Goal: Task Accomplishment & Management: Complete application form

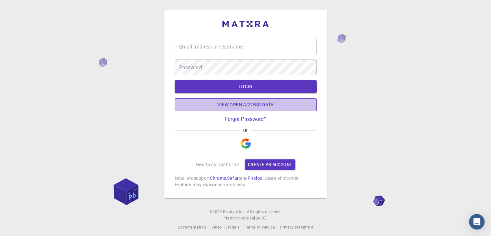
click at [249, 107] on link "View open access data" at bounding box center [246, 104] width 142 height 13
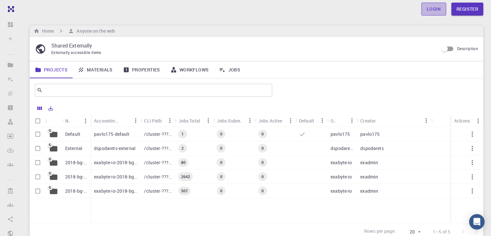
click at [440, 8] on link "Login" at bounding box center [433, 9] width 25 height 13
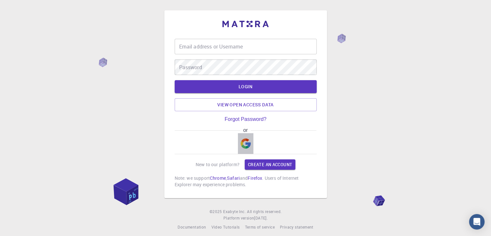
click at [247, 143] on img "button" at bounding box center [246, 143] width 10 height 10
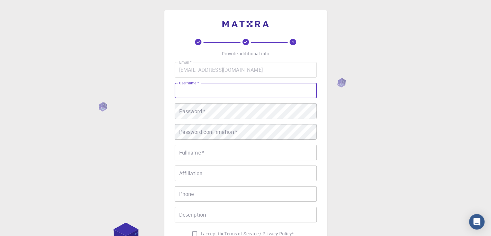
click at [218, 97] on input "username   *" at bounding box center [246, 91] width 142 height 16
type input "terezija"
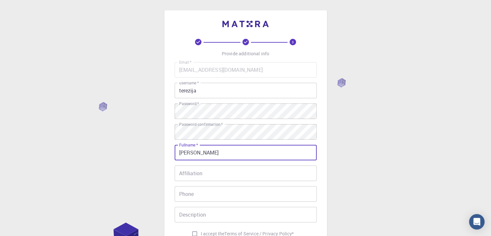
scroll to position [65, 0]
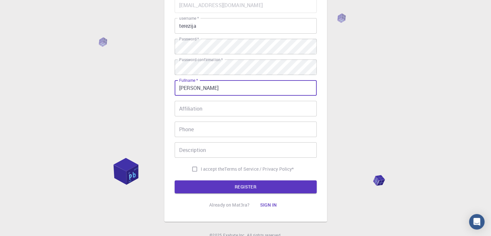
type input "[PERSON_NAME]"
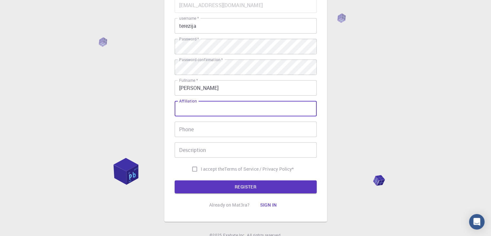
click at [218, 110] on input "Affiliation" at bounding box center [246, 109] width 142 height 16
click at [269, 113] on input "Pripadnost" at bounding box center [246, 109] width 142 height 16
type input "žena"
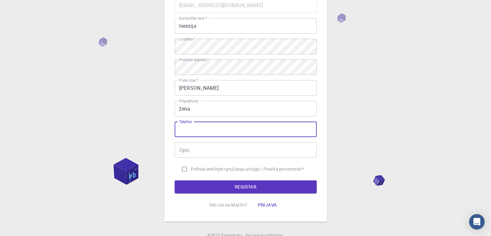
click at [244, 127] on input "Telefon" at bounding box center [246, 129] width 142 height 16
type input "0915541922"
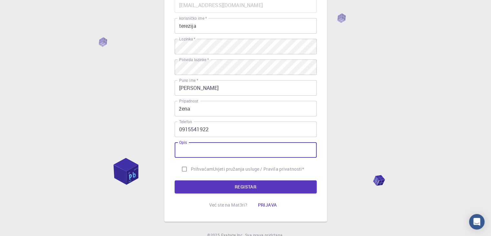
click at [204, 152] on input "Opis" at bounding box center [246, 150] width 142 height 16
type input "z"
type input "trdnoće"
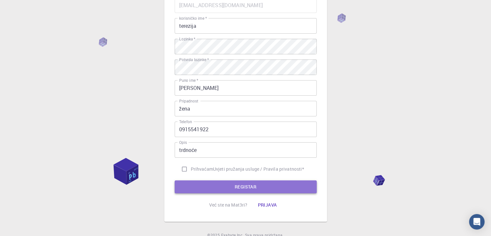
click at [223, 185] on button "REGISTAR" at bounding box center [246, 186] width 142 height 13
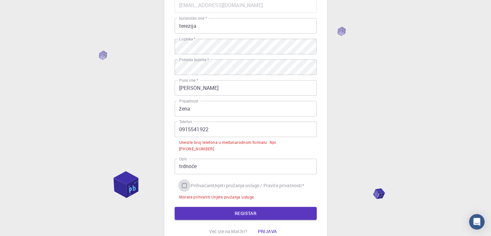
click at [189, 179] on input "Prihvaćam Uvjeti pružanja usluge / Pravila privatnosti *" at bounding box center [184, 185] width 12 height 12
checkbox input "true"
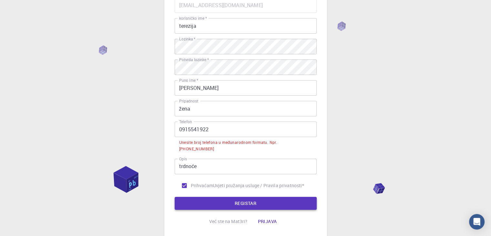
drag, startPoint x: 196, startPoint y: 205, endPoint x: 207, endPoint y: 195, distance: 14.4
click at [207, 195] on div "3 Navedite dodatne informacije E-pošta   * [EMAIL_ADDRESS][DOMAIN_NAME] E-pošta…" at bounding box center [246, 101] width 142 height 254
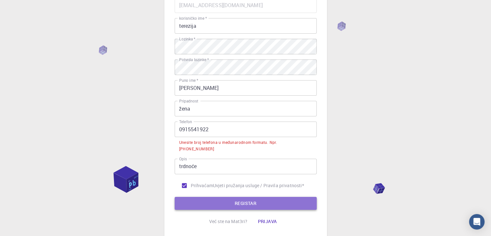
click at [207, 197] on button "REGISTAR" at bounding box center [246, 203] width 142 height 13
click at [222, 197] on button "REGISTAR" at bounding box center [246, 203] width 142 height 13
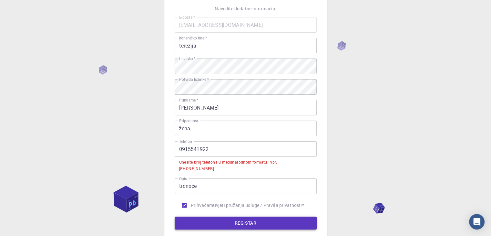
scroll to position [47, 0]
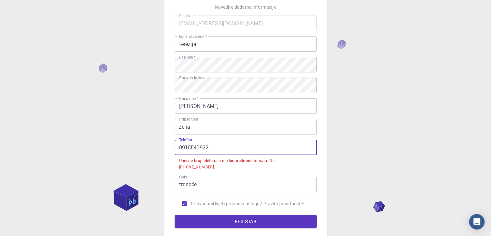
click at [207, 151] on input "0915541922" at bounding box center [246, 148] width 142 height 16
click at [178, 150] on input "0915541922" at bounding box center [246, 148] width 142 height 16
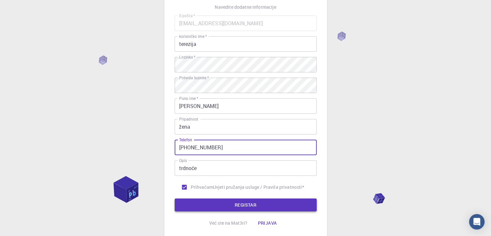
type input "[PHONE_NUMBER]"
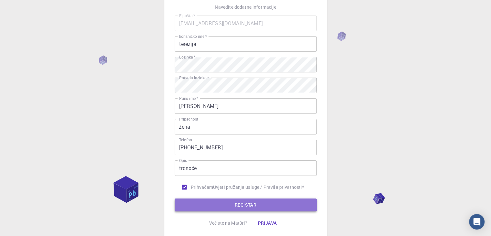
click at [230, 204] on button "REGISTAR" at bounding box center [246, 204] width 142 height 13
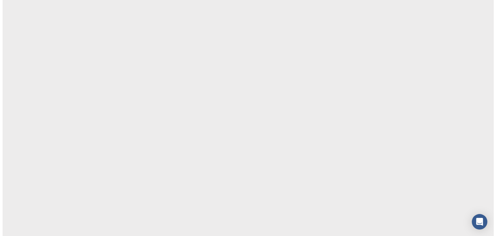
scroll to position [0, 0]
